Goal: Understand process/instructions: Learn about a topic

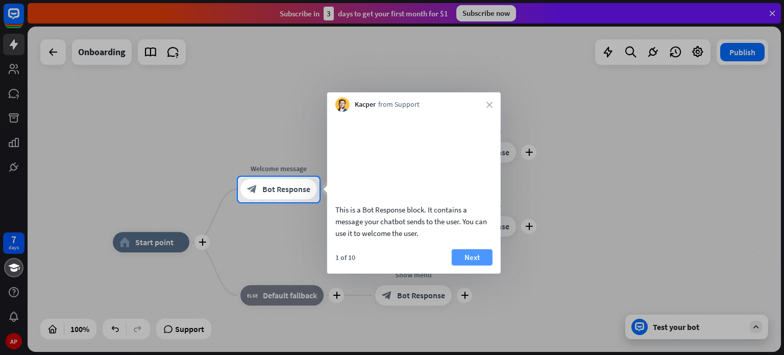
click at [474, 265] on button "Next" at bounding box center [472, 256] width 41 height 16
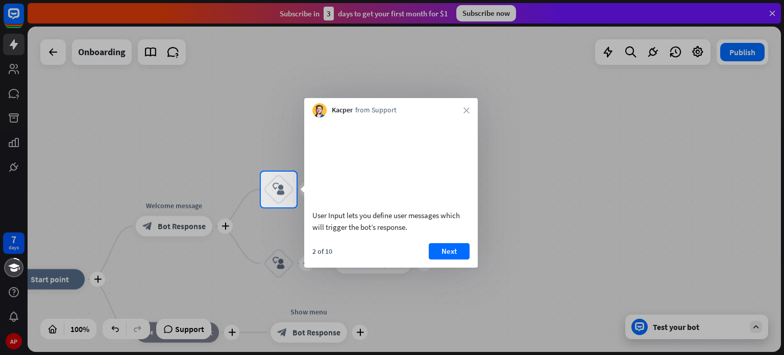
click at [454, 259] on button "Next" at bounding box center [449, 251] width 41 height 16
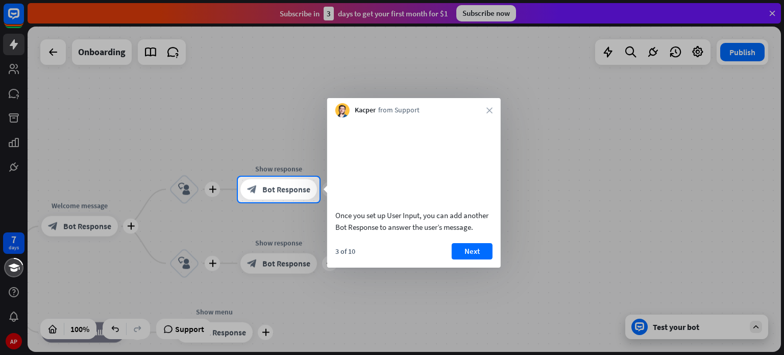
click at [454, 259] on button "Next" at bounding box center [472, 251] width 41 height 16
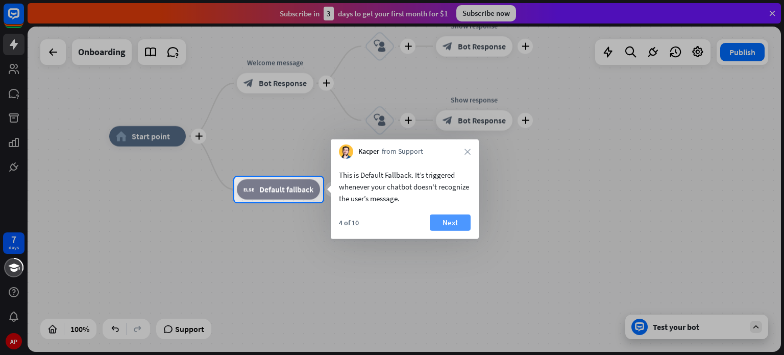
click at [451, 226] on button "Next" at bounding box center [450, 222] width 41 height 16
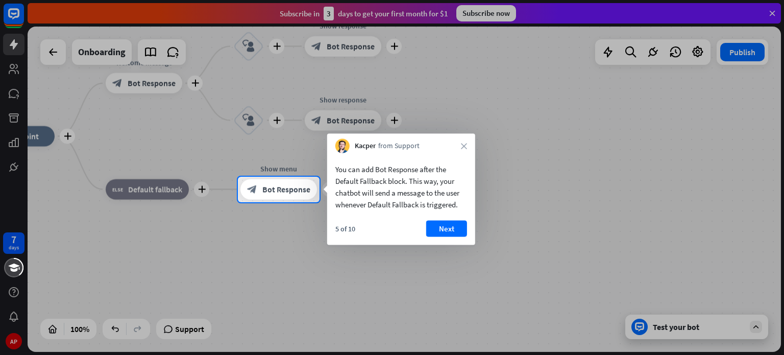
click at [451, 226] on button "Next" at bounding box center [446, 228] width 41 height 16
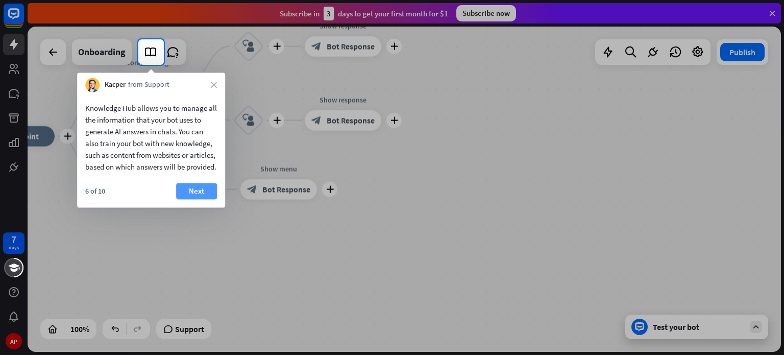
click at [213, 199] on button "Next" at bounding box center [196, 191] width 41 height 16
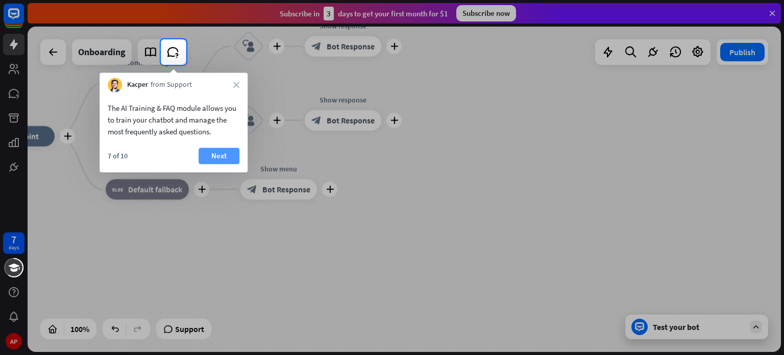
click at [210, 155] on button "Next" at bounding box center [218, 155] width 41 height 16
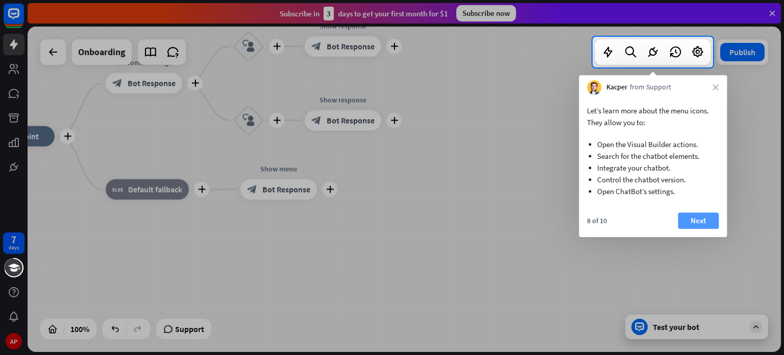
click at [707, 222] on button "Next" at bounding box center [698, 220] width 41 height 16
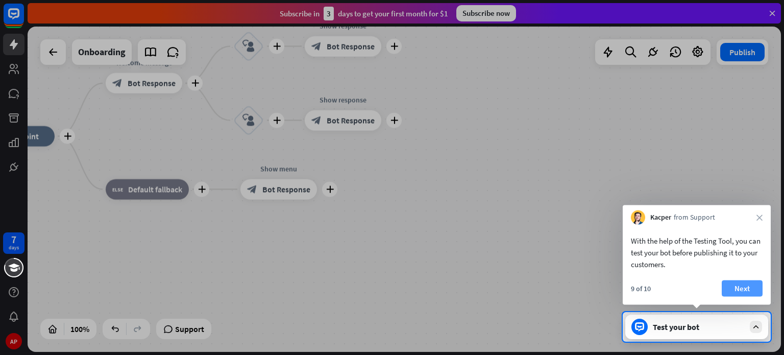
click at [748, 294] on button "Next" at bounding box center [741, 288] width 41 height 16
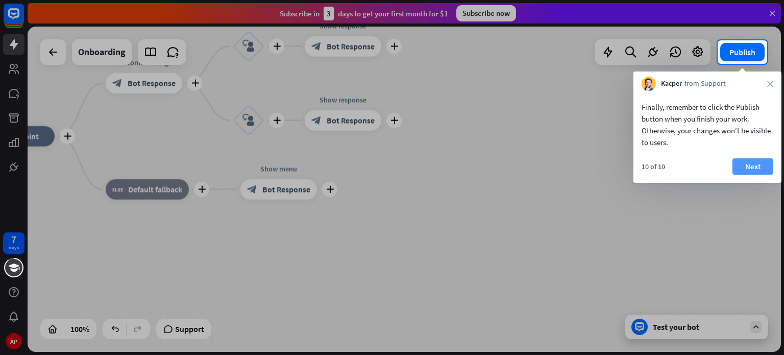
click at [747, 170] on button "Next" at bounding box center [752, 166] width 41 height 16
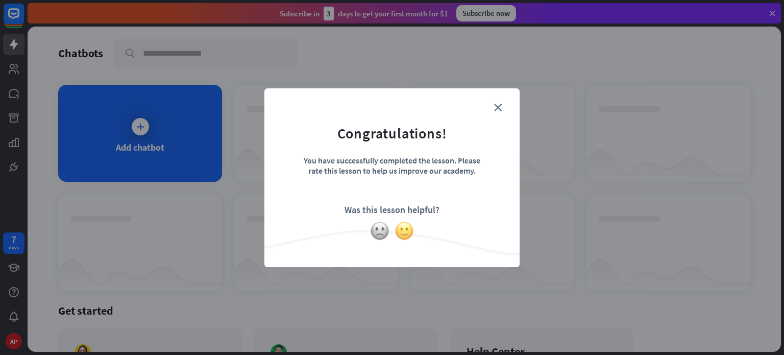
click at [398, 232] on img at bounding box center [403, 230] width 19 height 19
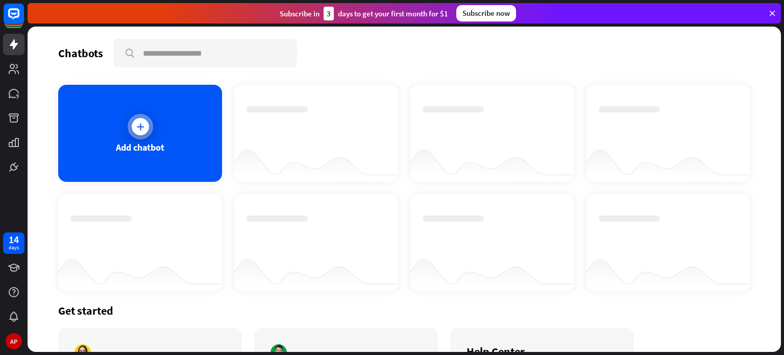
click at [133, 130] on div at bounding box center [140, 126] width 17 height 17
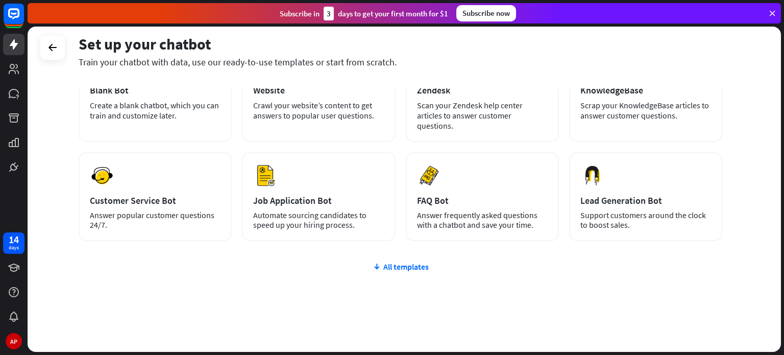
scroll to position [86, 0]
click at [401, 261] on div "All templates" at bounding box center [400, 266] width 643 height 10
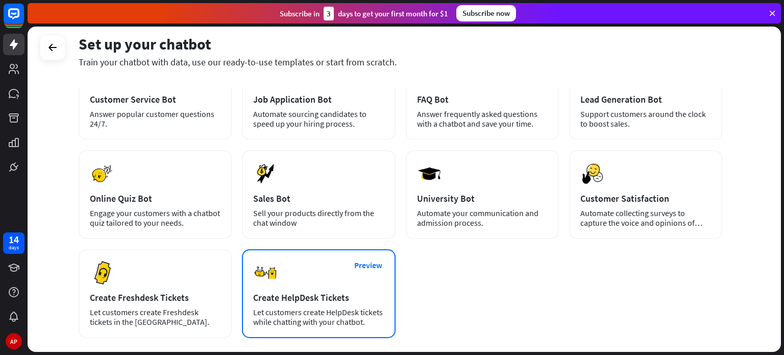
scroll to position [188, 0]
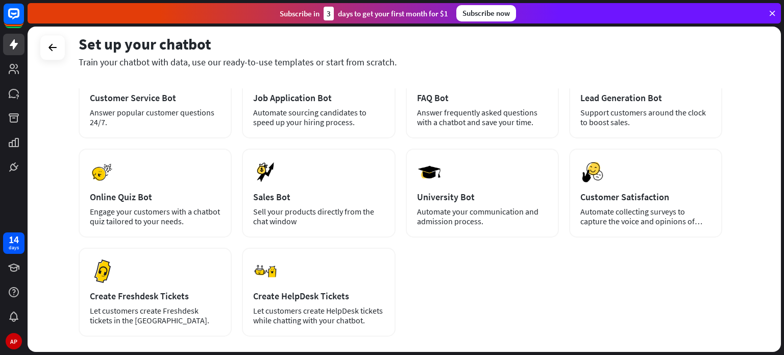
click at [512, 282] on div "plus Blank Bot Create a blank chatbot, which you can train and customize later.…" at bounding box center [400, 141] width 643 height 390
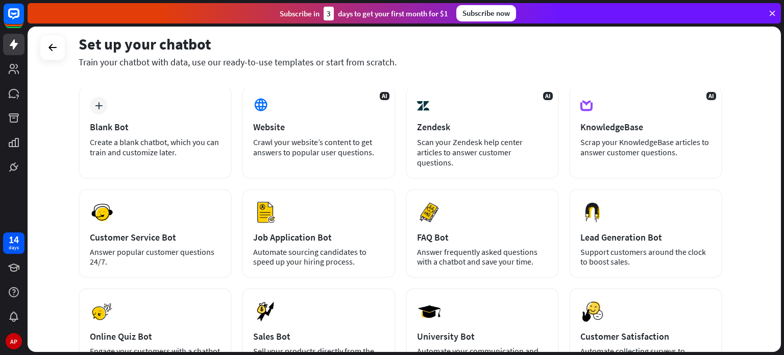
scroll to position [51, 0]
